Goal: Task Accomplishment & Management: Manage account settings

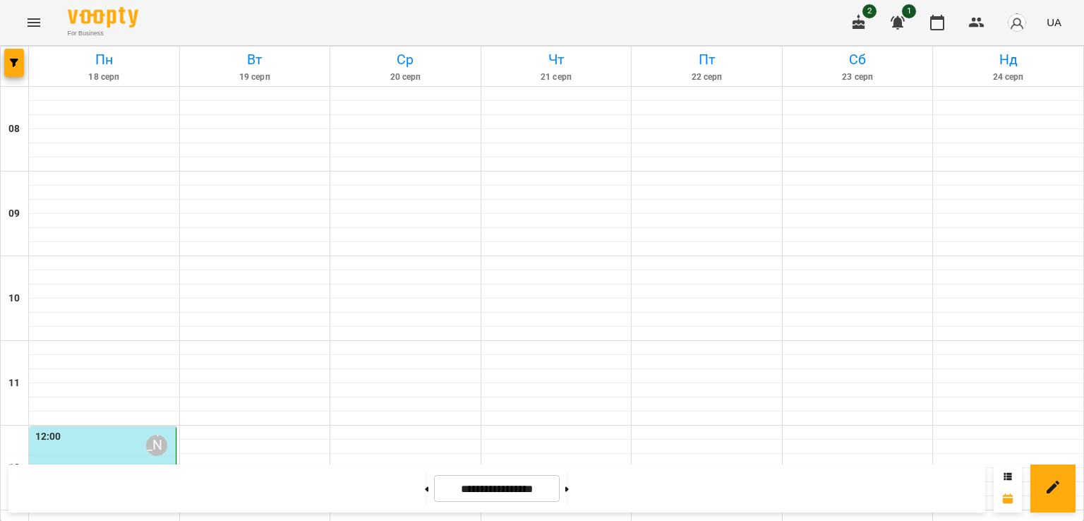
scroll to position [815, 0]
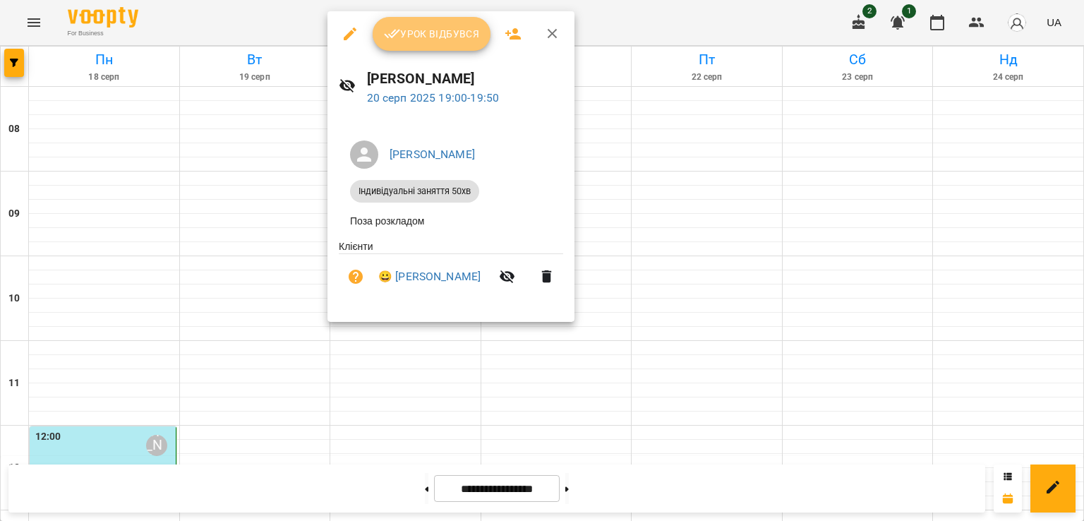
click at [428, 40] on span "Урок відбувся" at bounding box center [432, 33] width 96 height 17
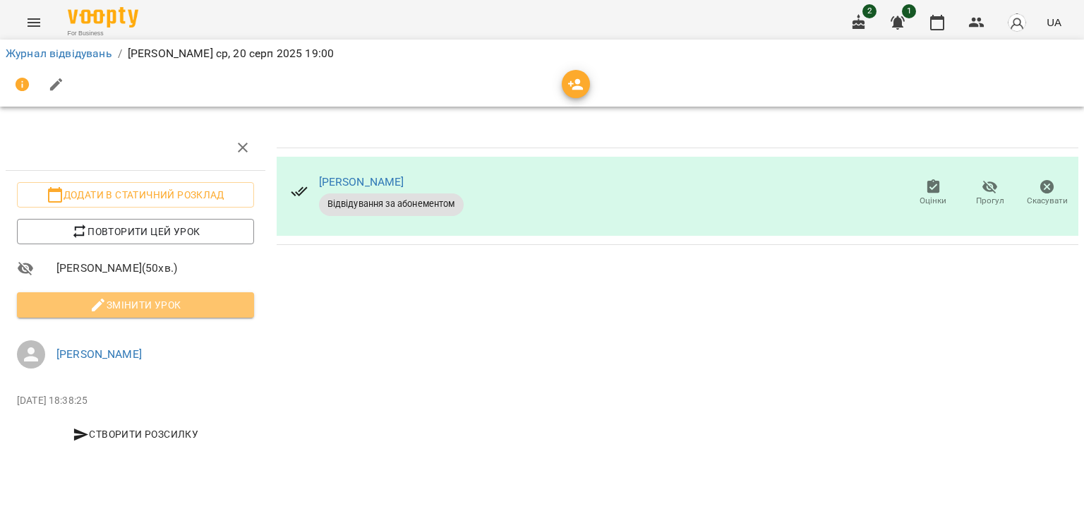
click at [195, 299] on span "Змінити урок" at bounding box center [135, 304] width 215 height 17
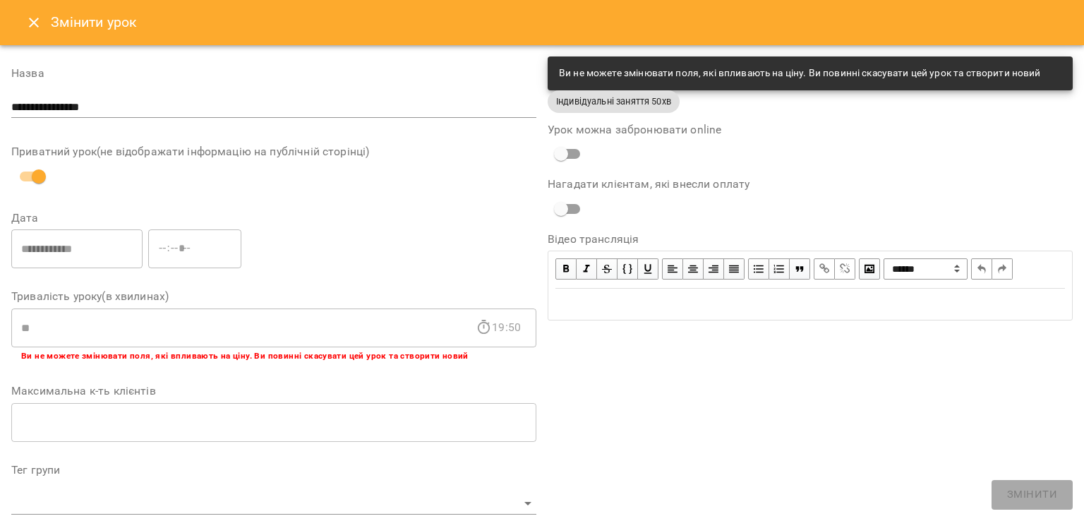
scroll to position [418, 0]
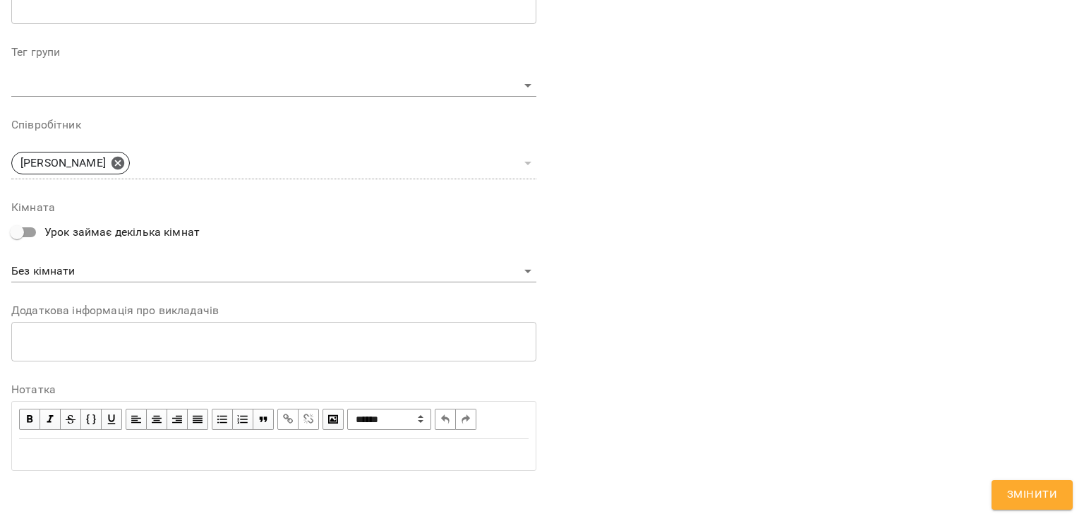
click at [130, 456] on div "Edit text" at bounding box center [274, 454] width 510 height 17
click at [169, 454] on span "**********" at bounding box center [125, 454] width 213 height 11
click at [590, 311] on div "**********" at bounding box center [810, 61] width 536 height 855
click at [336, 464] on div "**********" at bounding box center [274, 455] width 522 height 30
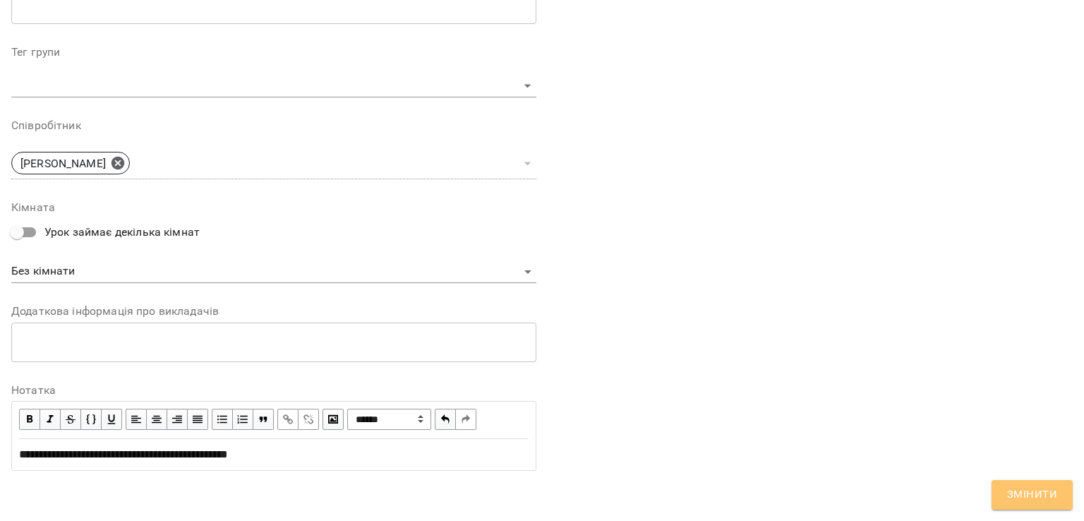
click at [1026, 484] on button "Змінити" at bounding box center [1032, 495] width 81 height 30
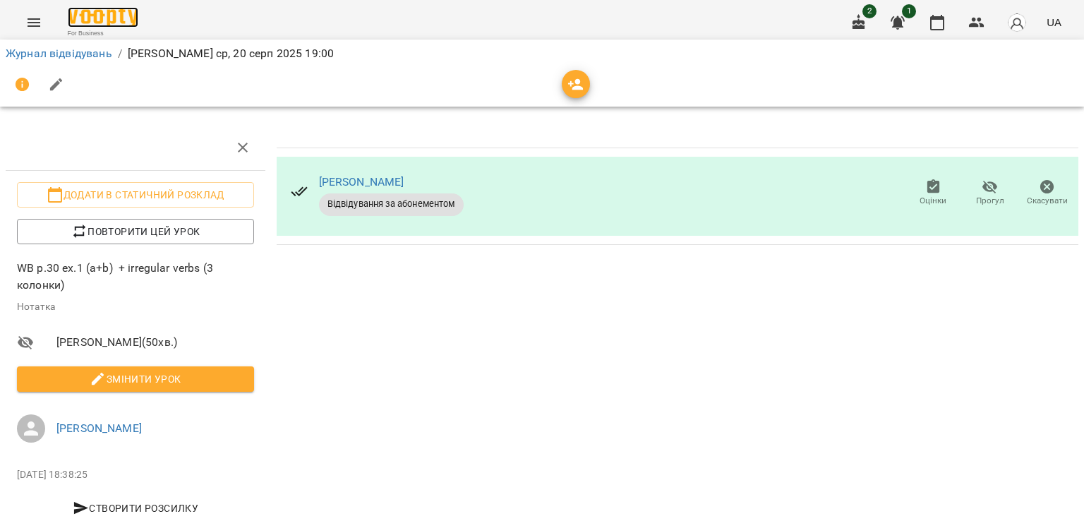
click at [125, 26] on img at bounding box center [103, 17] width 71 height 20
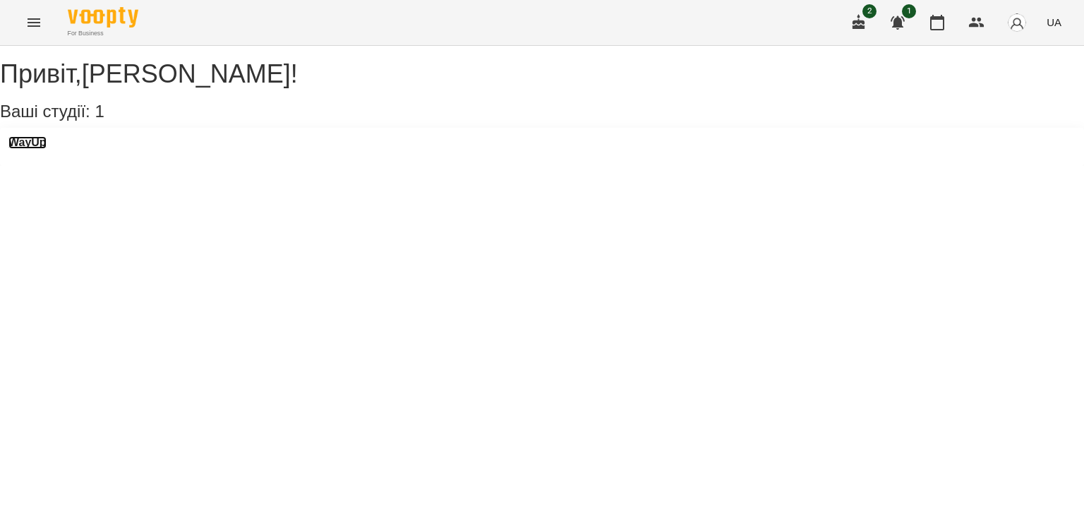
click at [47, 149] on h3 "WayUp" at bounding box center [27, 142] width 38 height 13
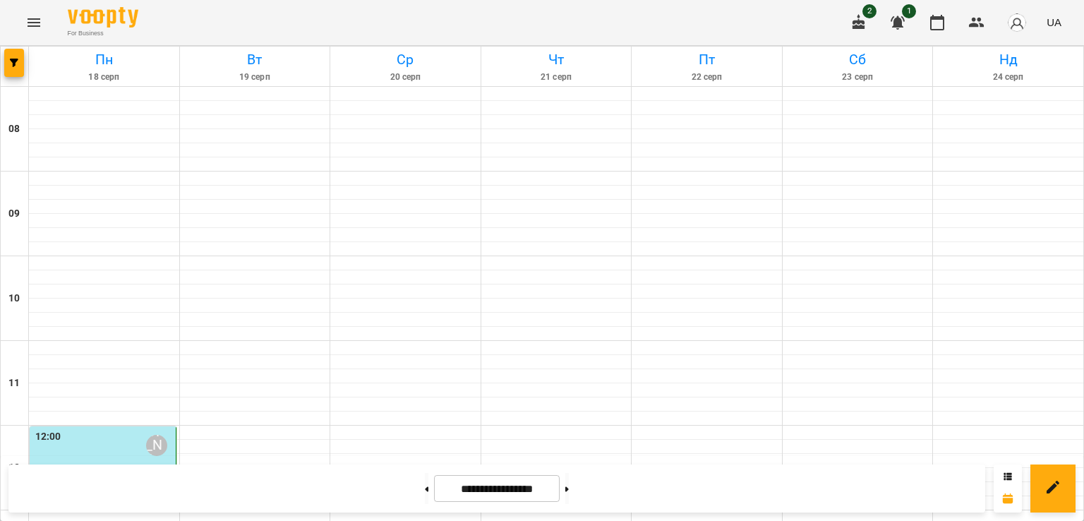
scroll to position [654, 0]
click at [426, 487] on icon at bounding box center [428, 488] width 4 height 5
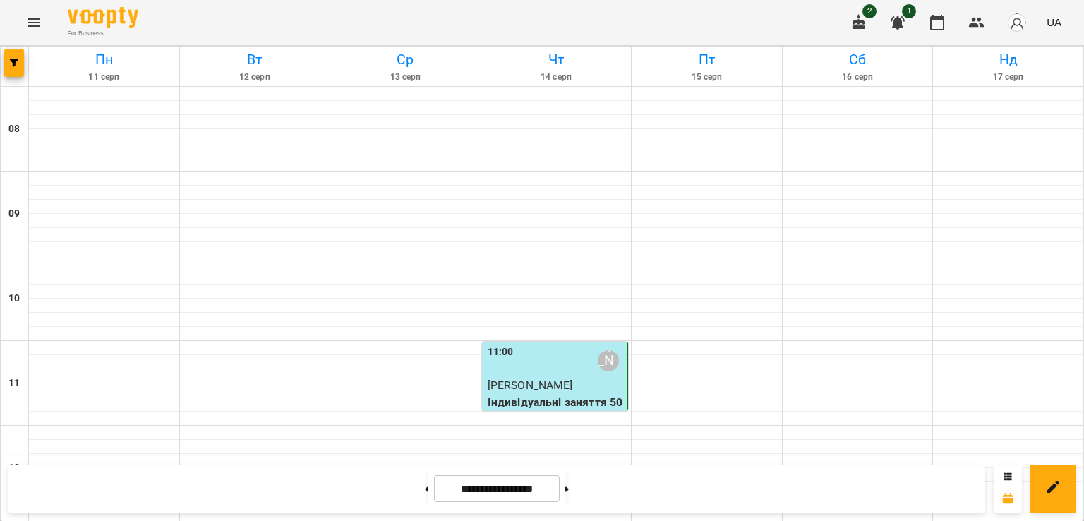
scroll to position [0, 0]
click at [426, 486] on icon at bounding box center [428, 488] width 4 height 5
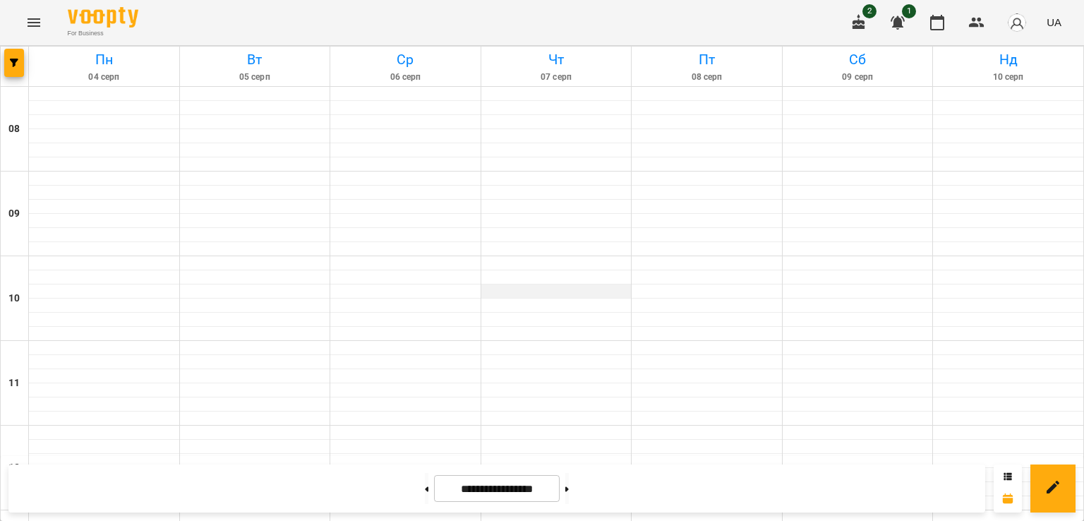
scroll to position [815, 0]
click at [569, 488] on button at bounding box center [567, 488] width 4 height 31
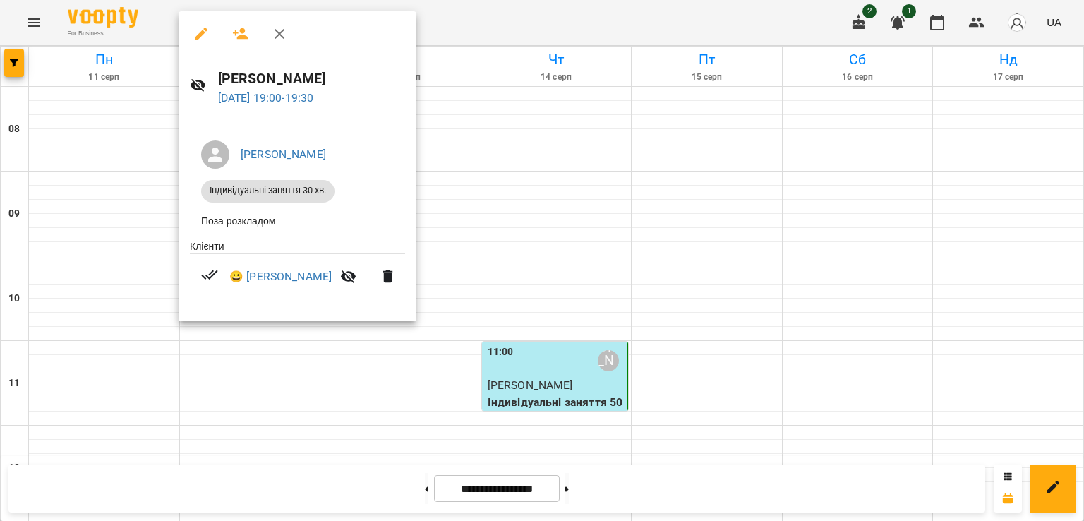
click at [572, 196] on div at bounding box center [542, 260] width 1084 height 521
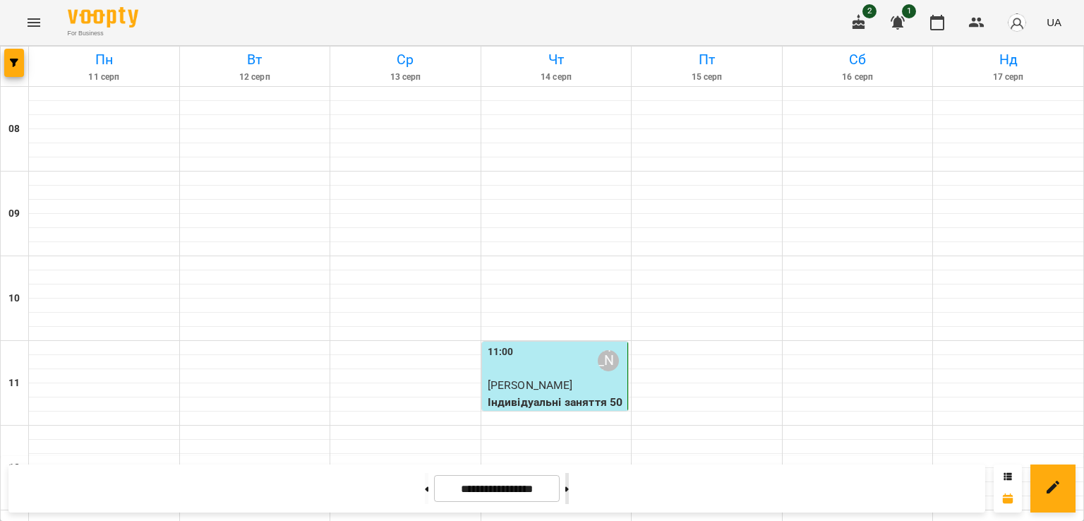
click at [569, 494] on button at bounding box center [567, 488] width 4 height 31
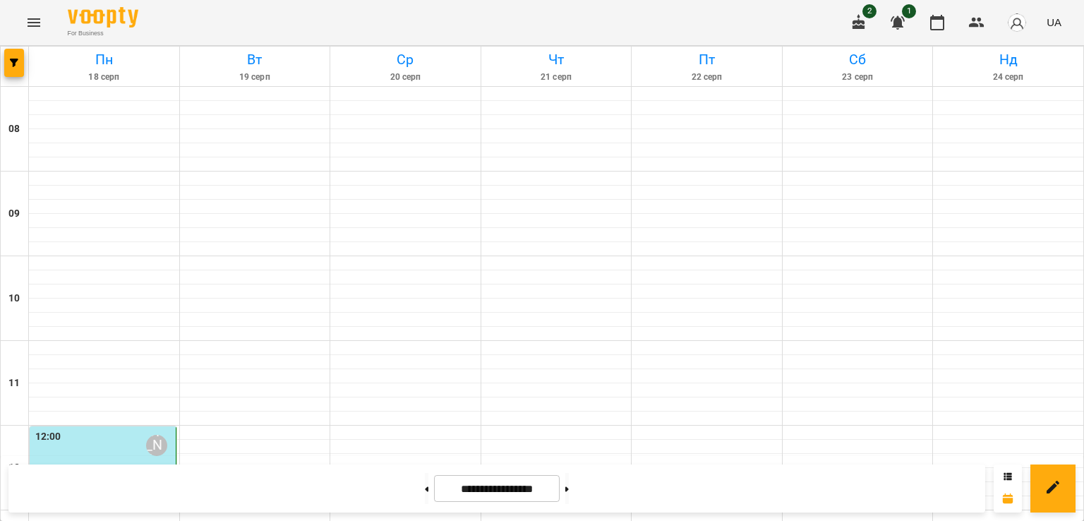
scroll to position [635, 0]
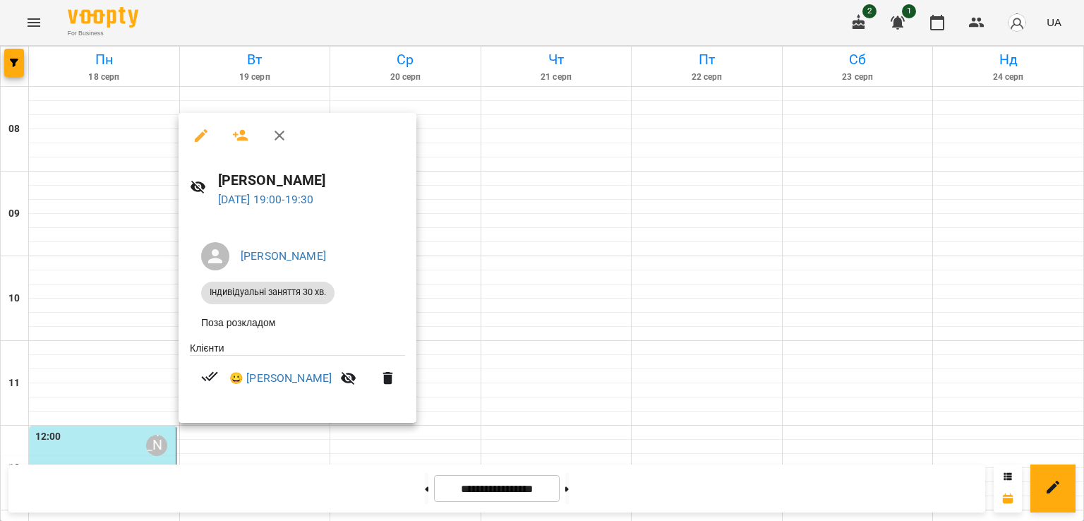
click at [437, 264] on div at bounding box center [542, 260] width 1084 height 521
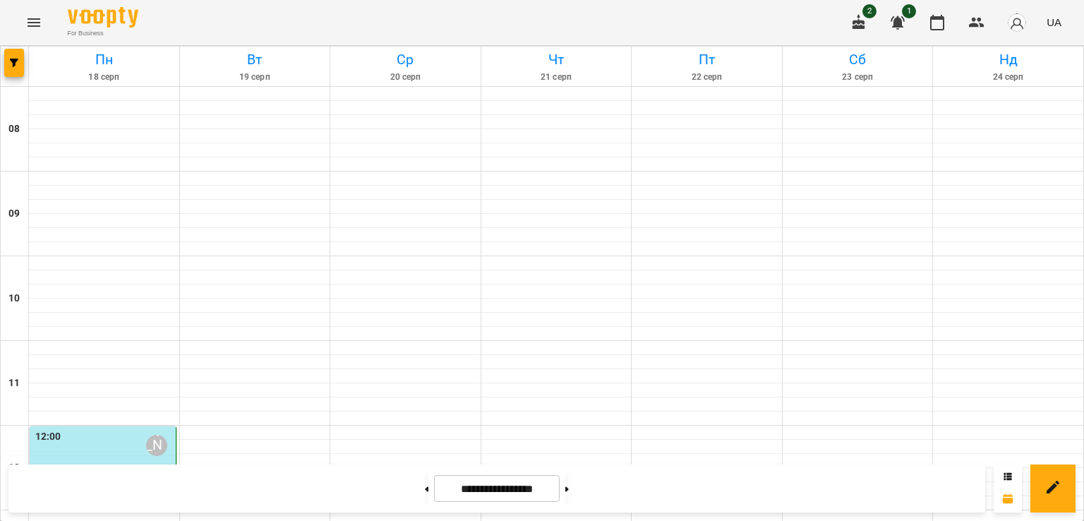
scroll to position [815, 0]
click at [569, 486] on button at bounding box center [567, 488] width 4 height 31
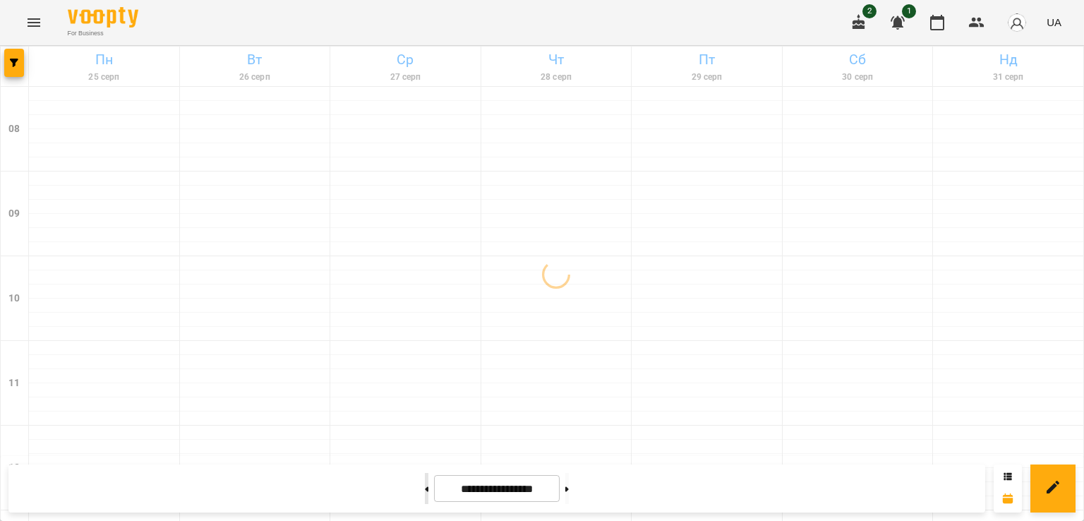
click at [425, 487] on button at bounding box center [427, 488] width 4 height 31
type input "**********"
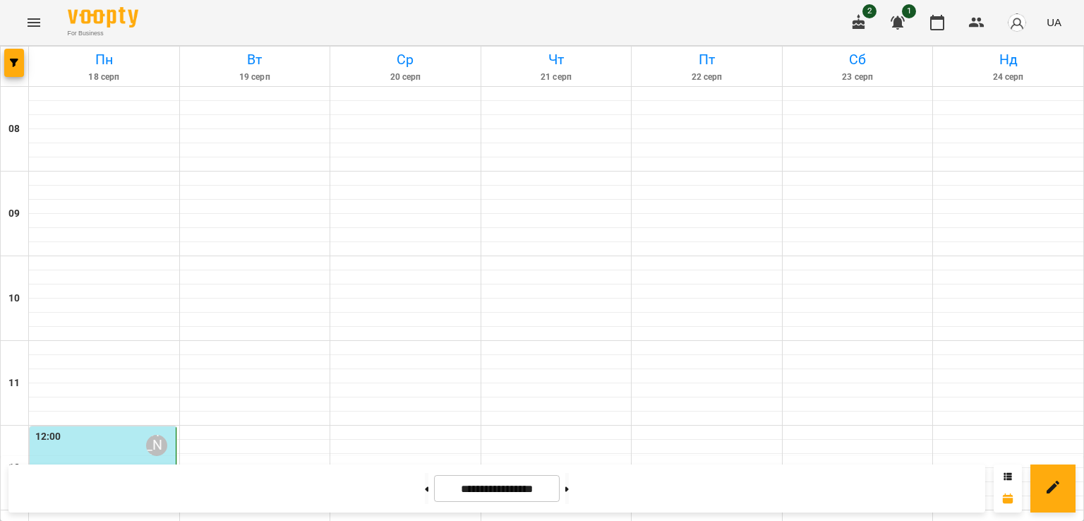
scroll to position [0, 0]
